Goal: Task Accomplishment & Management: Use online tool/utility

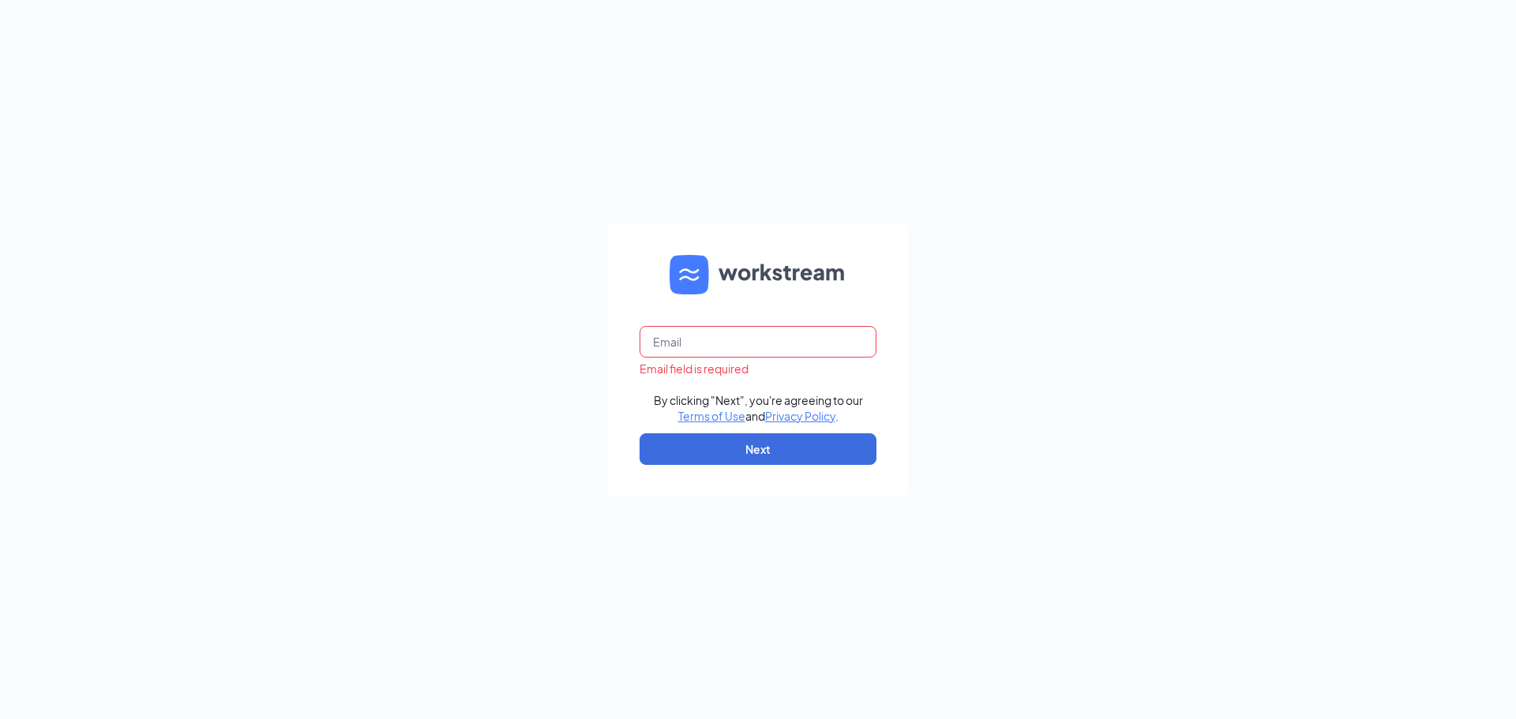
type input "pnlmlube@gmail.com"
click at [810, 444] on button "Next" at bounding box center [757, 449] width 237 height 32
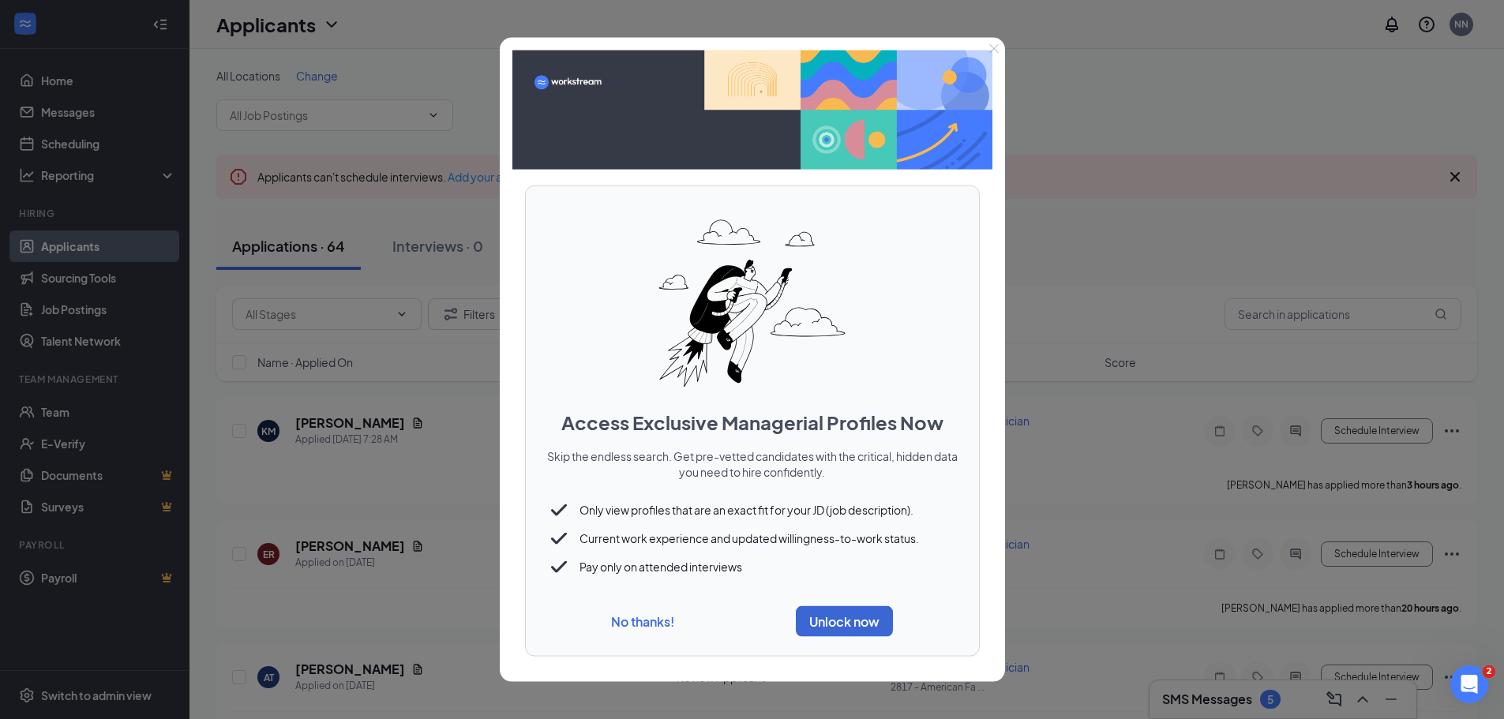
click at [650, 623] on button "No thanks!" at bounding box center [642, 621] width 63 height 17
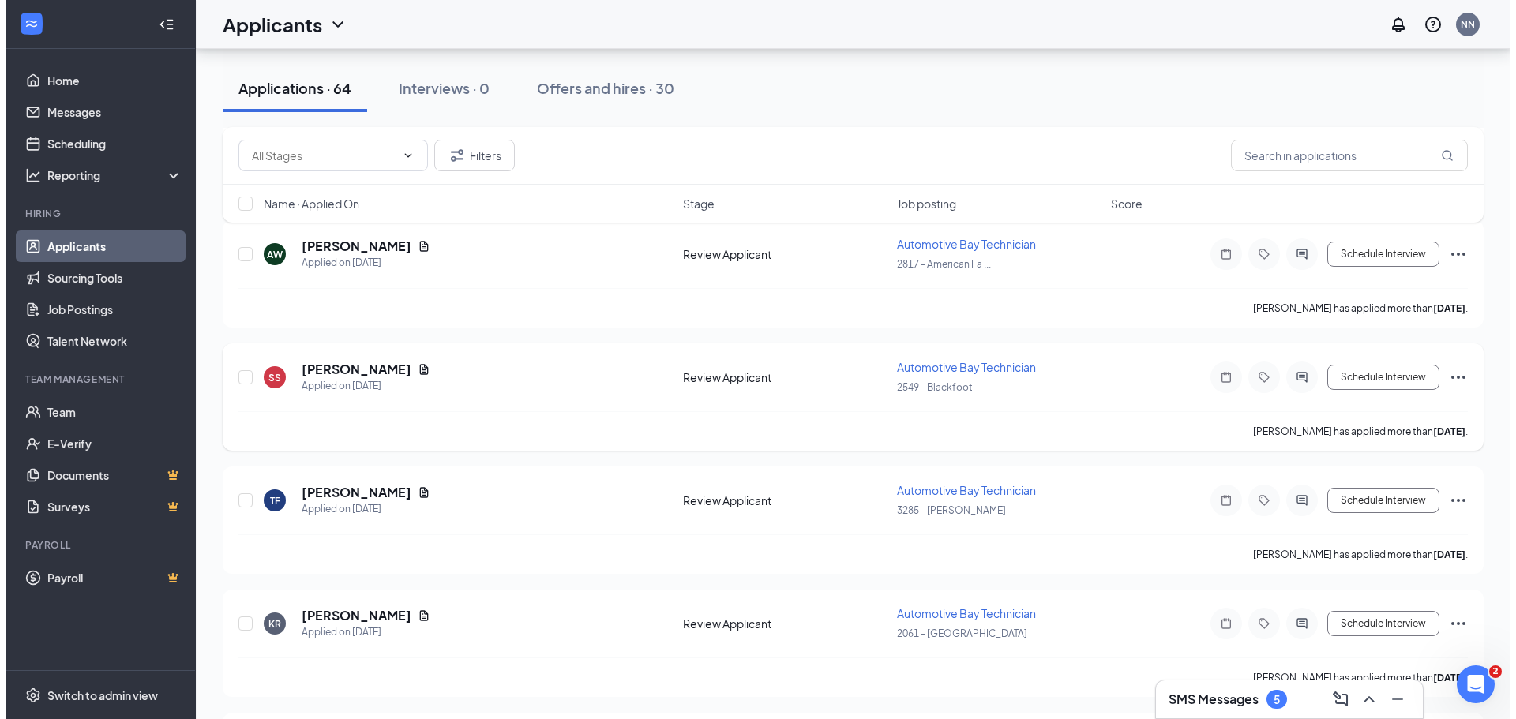
scroll to position [2842, 0]
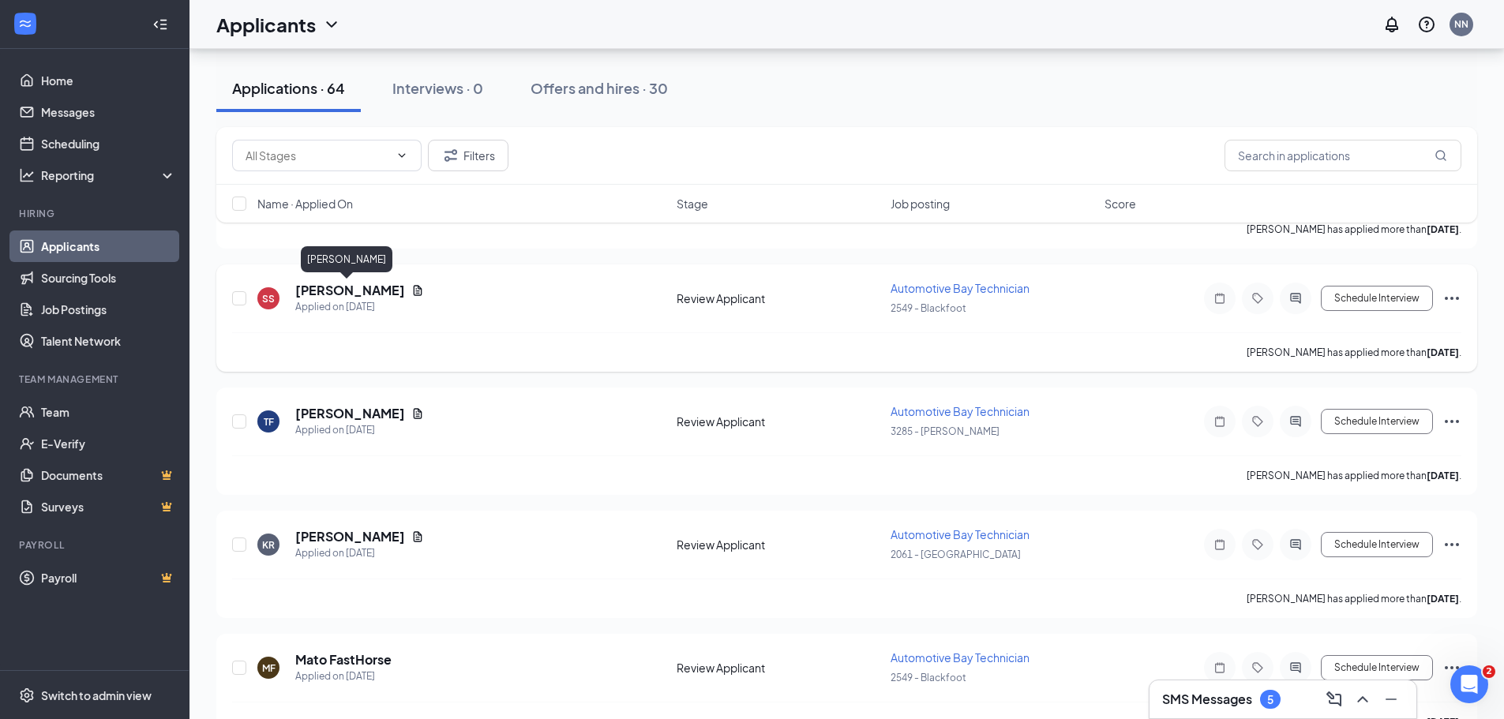
click at [348, 285] on h5 "[PERSON_NAME]" at bounding box center [350, 290] width 110 height 17
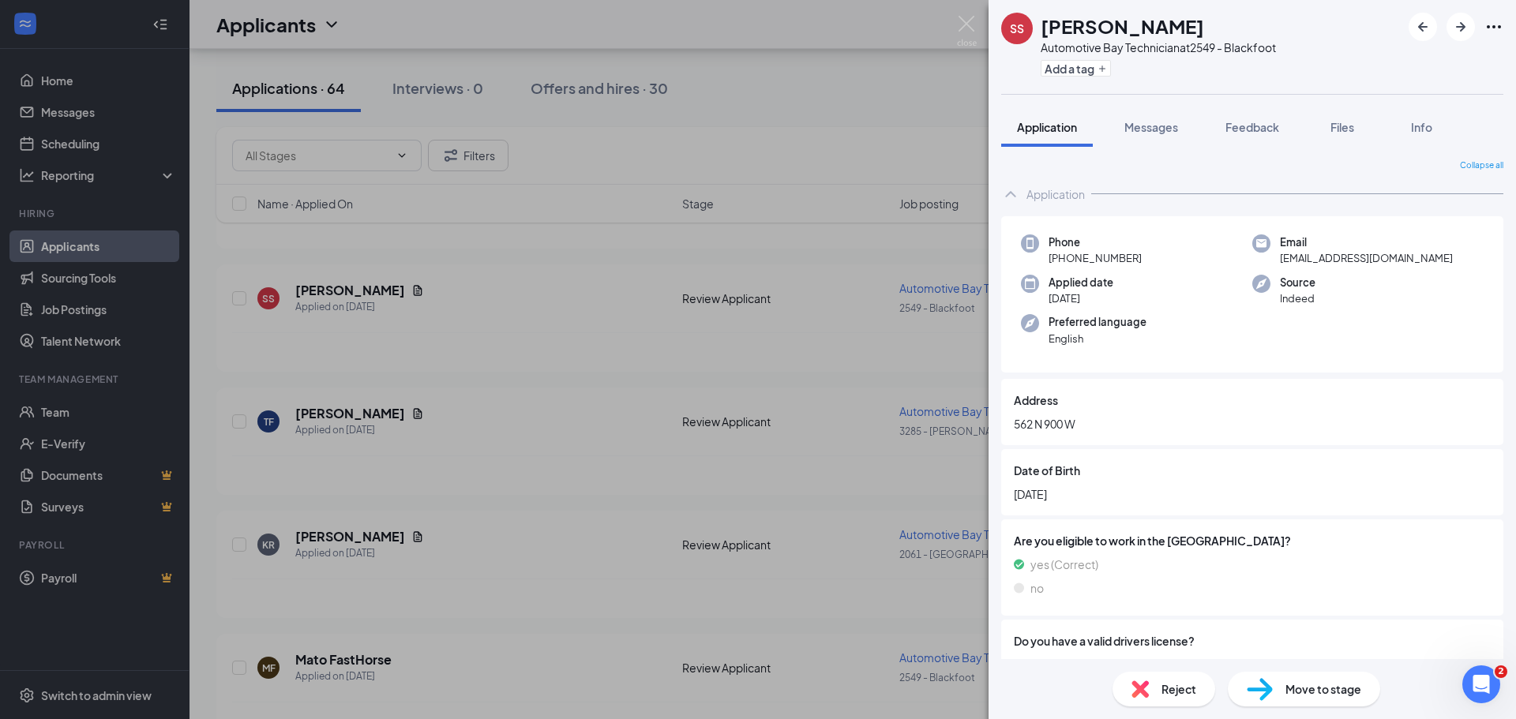
drag, startPoint x: 1344, startPoint y: 358, endPoint x: 1441, endPoint y: 63, distance: 310.3
click at [1441, 63] on div "SS [PERSON_NAME] Automotive Bay Technician at 2549 - Blackfoot Add a tag" at bounding box center [1251, 47] width 527 height 94
click at [1504, 29] on div "SS [PERSON_NAME] Automotive Bay Technician at 2549 - Blackfoot Add a tag" at bounding box center [1251, 47] width 527 height 94
click at [1497, 24] on icon "Ellipses" at bounding box center [1493, 26] width 19 height 19
click at [1391, 65] on link "View full application" at bounding box center [1408, 63] width 171 height 16
